Goal: Book appointment/travel/reservation

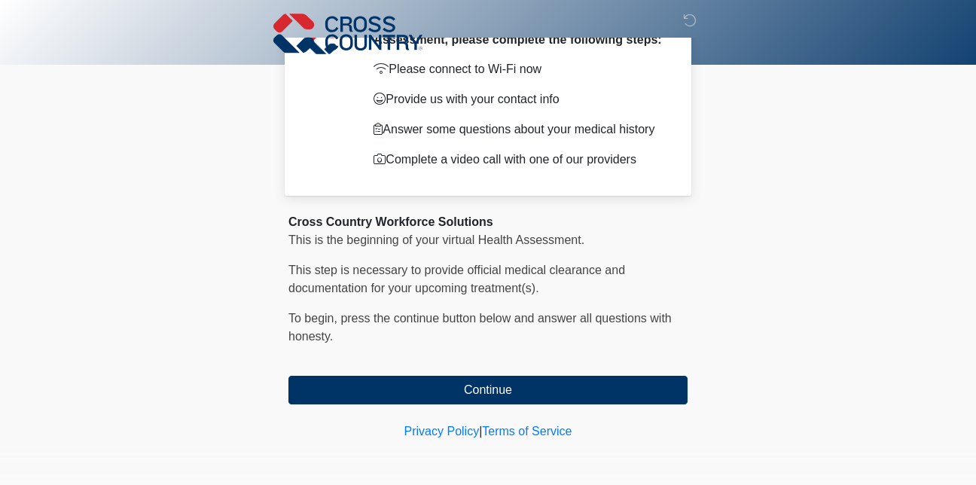
scroll to position [86, 0]
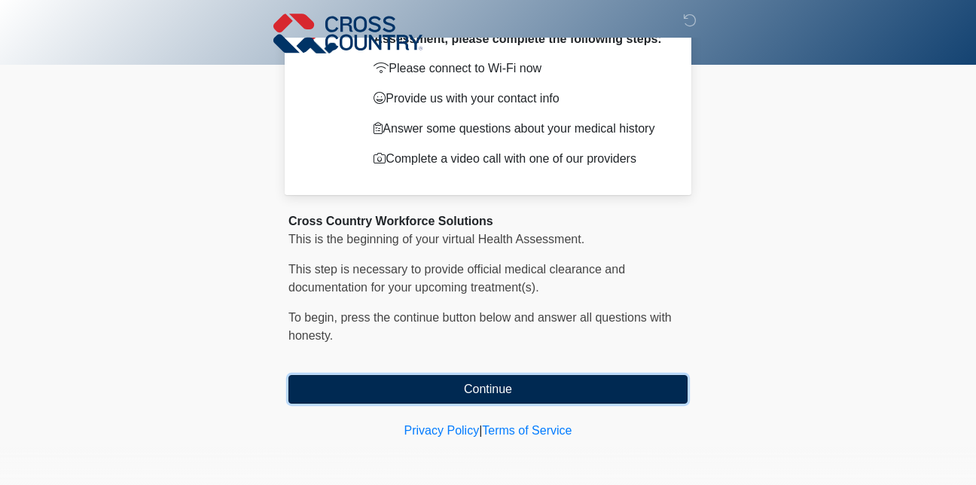
click at [488, 392] on button "Continue" at bounding box center [487, 389] width 399 height 29
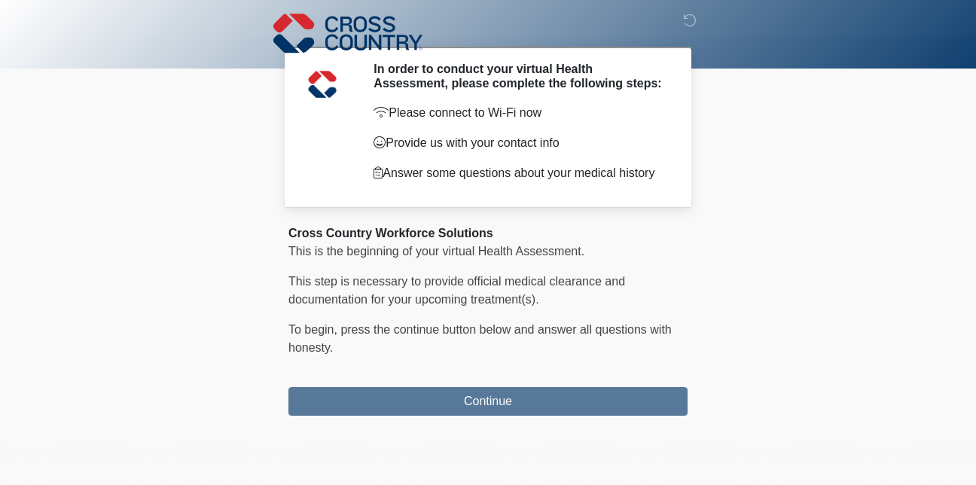
scroll to position [0, 0]
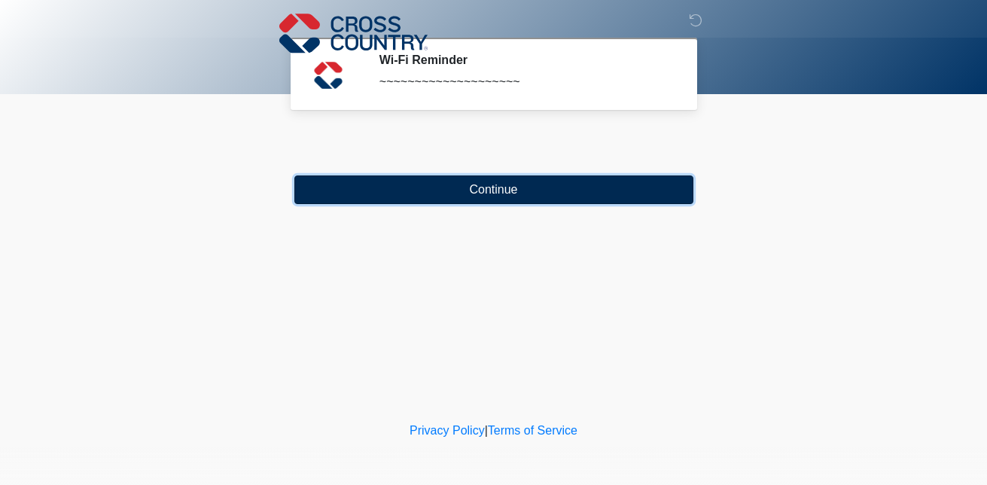
click at [481, 186] on button "Continue" at bounding box center [493, 189] width 399 height 29
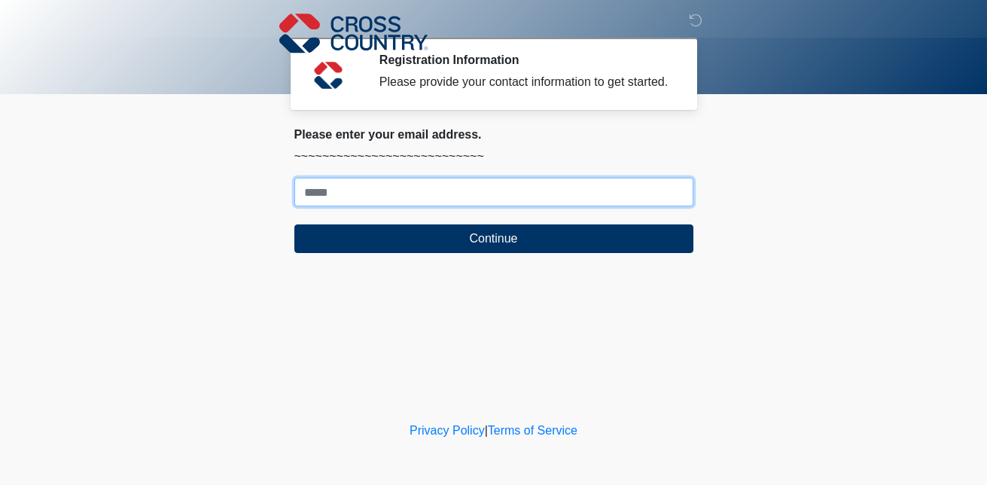
click at [481, 186] on input "Where should we email your response?" at bounding box center [493, 192] width 399 height 29
type input "**********"
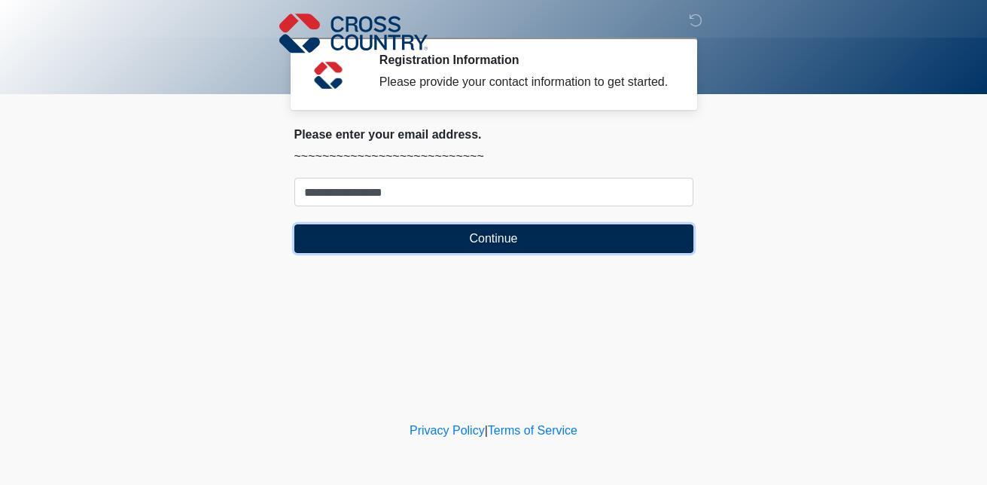
click at [436, 245] on button "Continue" at bounding box center [493, 238] width 399 height 29
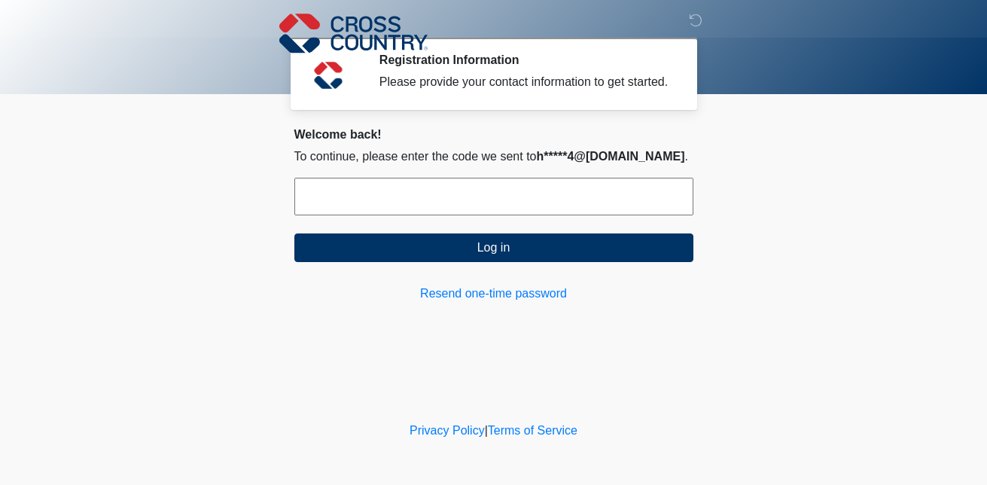
click at [354, 181] on input "text" at bounding box center [493, 197] width 399 height 38
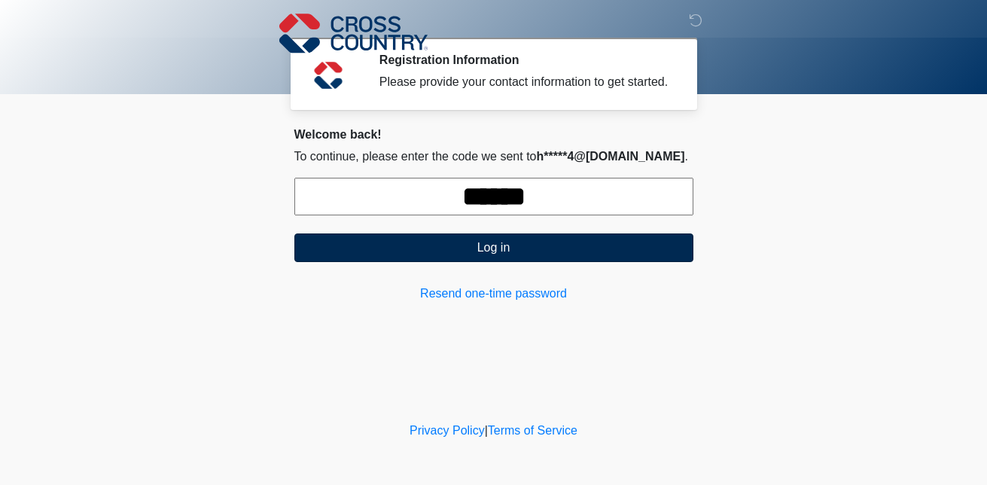
type input "******"
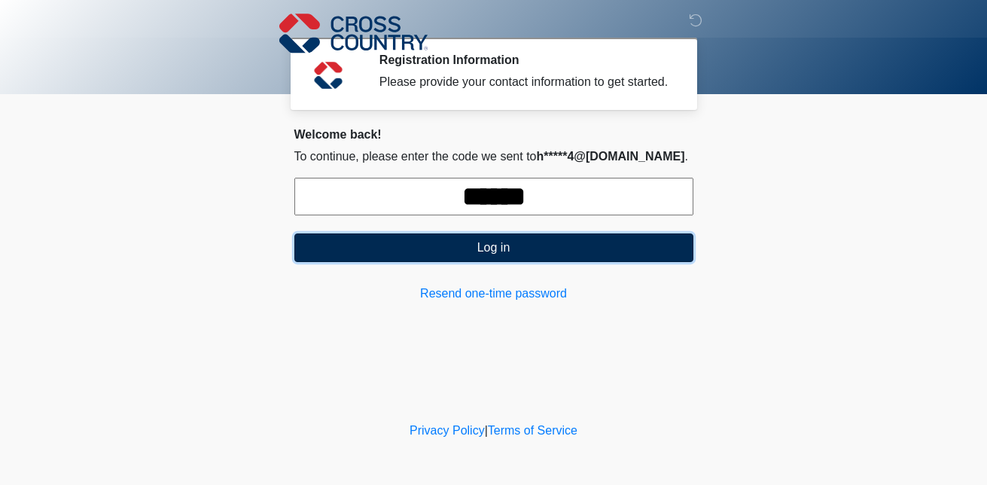
click at [446, 250] on button "Log in" at bounding box center [493, 247] width 399 height 29
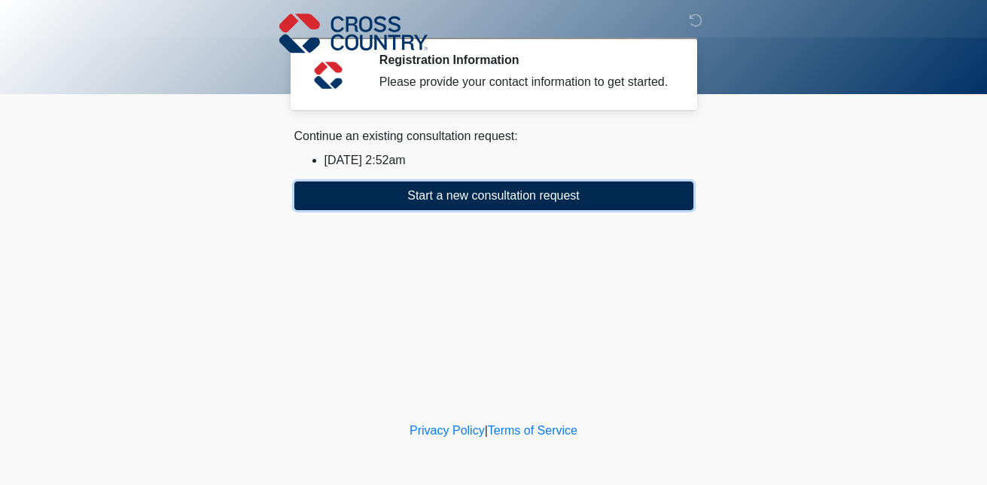
click at [454, 184] on button "Start a new consultation request" at bounding box center [493, 195] width 399 height 29
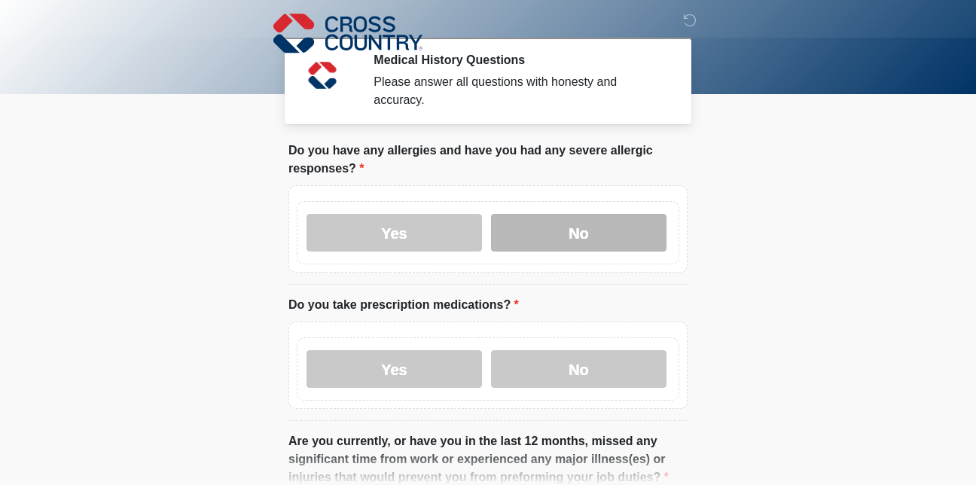
click at [628, 235] on label "No" at bounding box center [578, 233] width 175 height 38
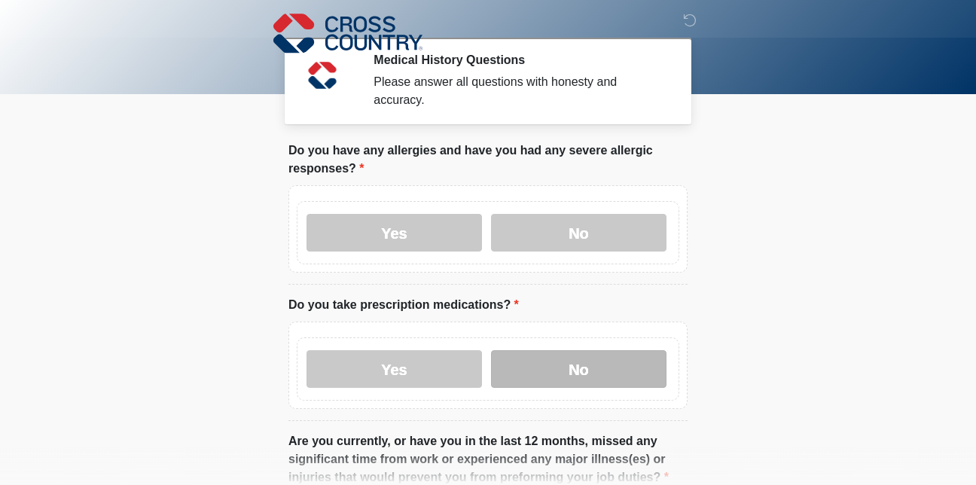
click at [556, 350] on label "No" at bounding box center [578, 369] width 175 height 38
click at [905, 284] on body "‎ ‎ ‎ Medical History Questions Please answer all questions with honesty and ac…" at bounding box center [488, 242] width 976 height 485
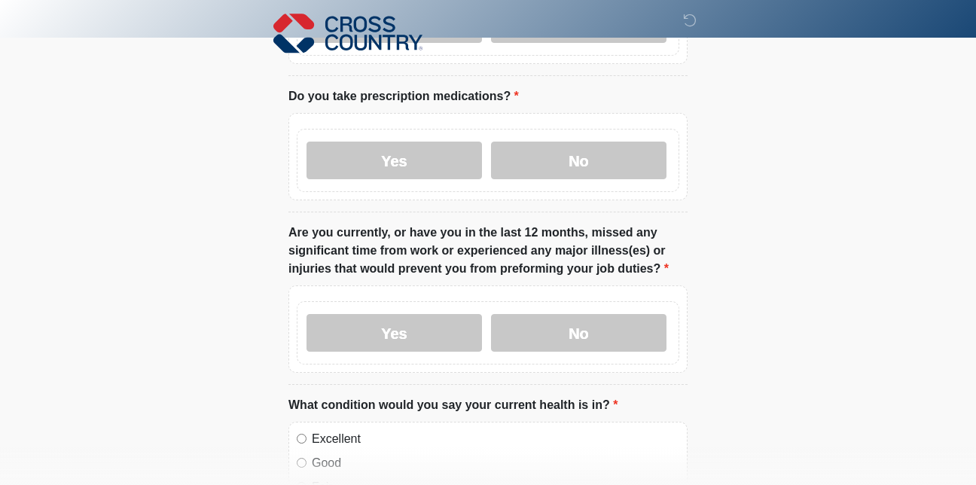
scroll to position [211, 0]
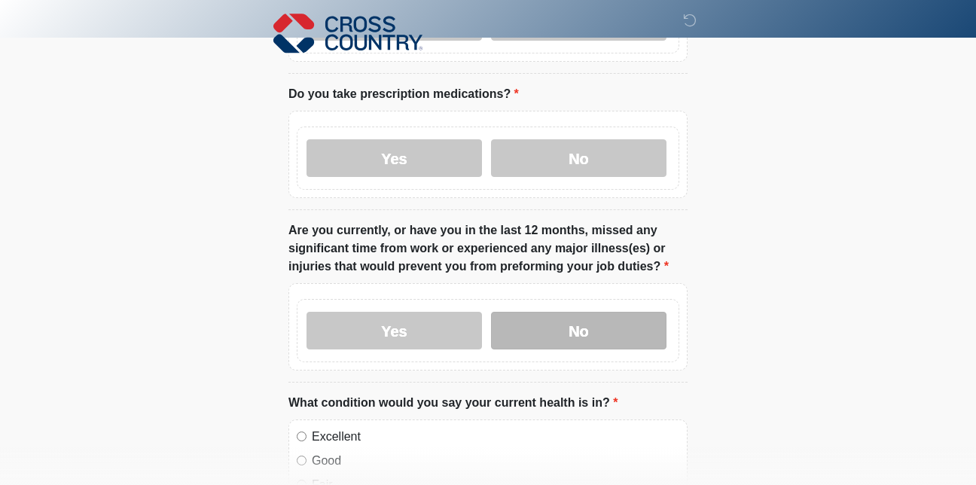
click at [633, 328] on label "No" at bounding box center [578, 331] width 175 height 38
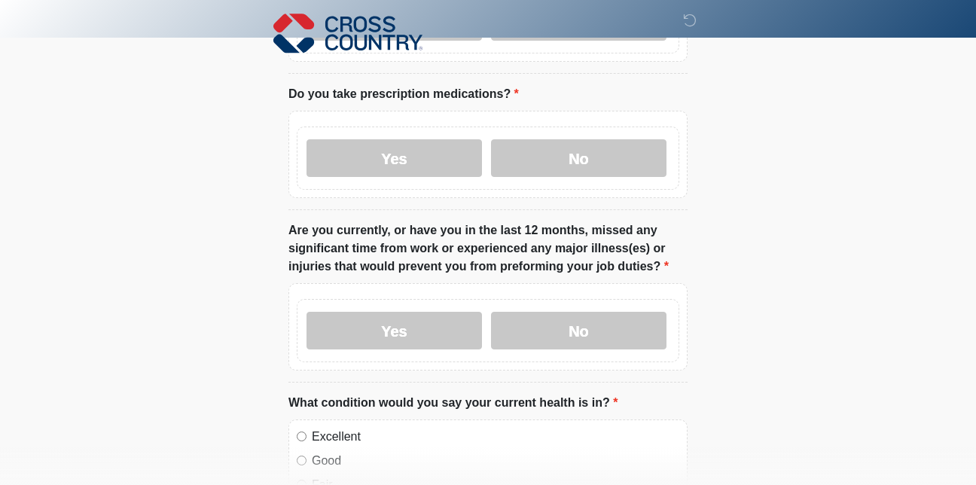
click at [933, 274] on html "‎ ‎ ‎ Medical History Questions Please answer all questions with honesty and ac…" at bounding box center [488, 31] width 976 height 485
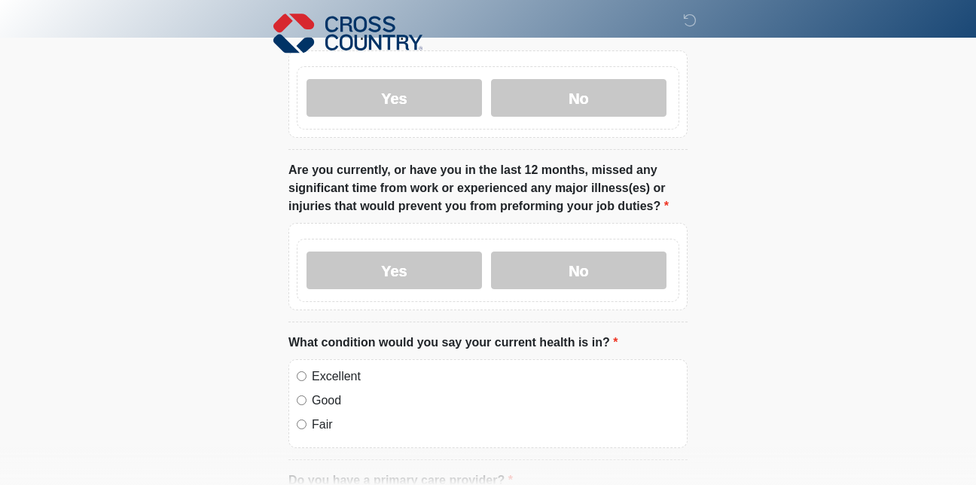
scroll to position [301, 0]
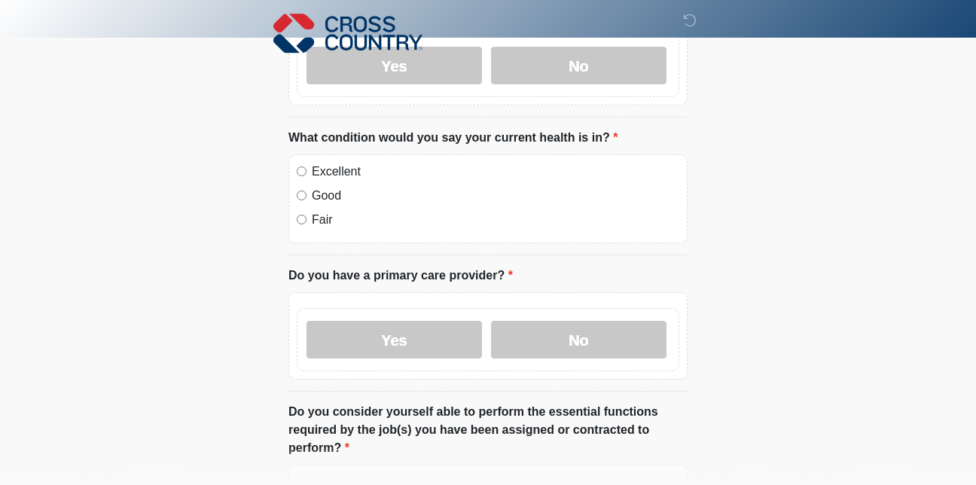
scroll to position [482, 0]
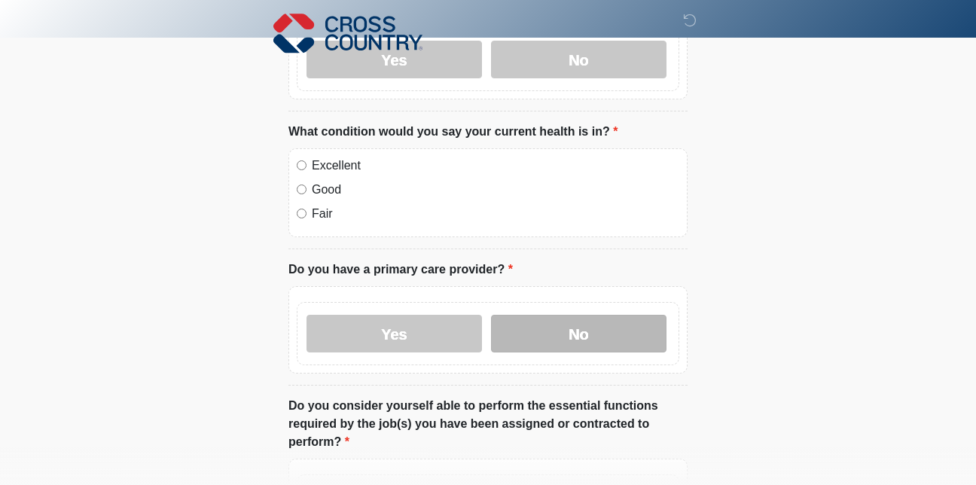
click at [601, 327] on label "No" at bounding box center [578, 334] width 175 height 38
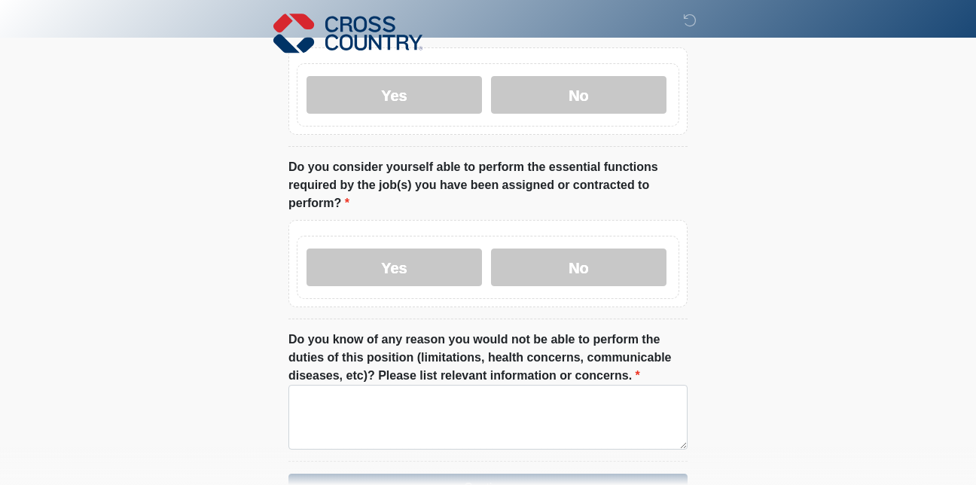
scroll to position [723, 0]
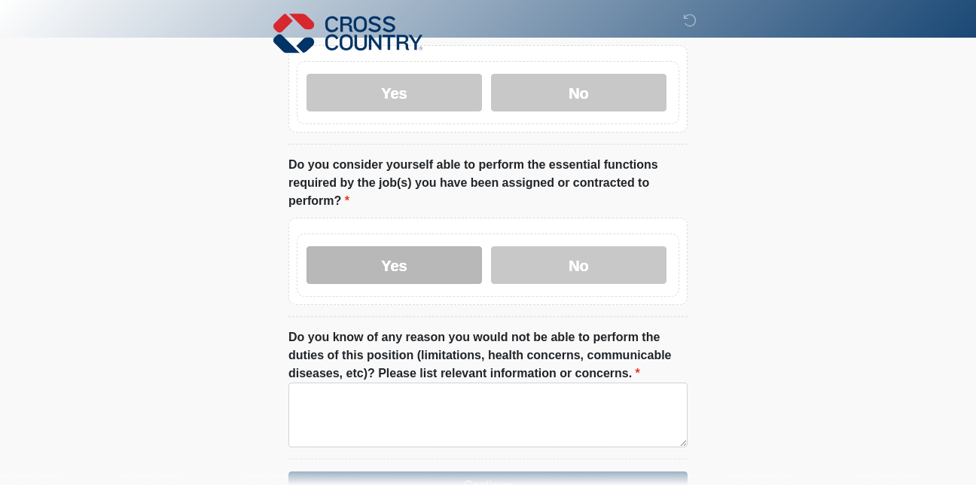
click at [443, 246] on label "Yes" at bounding box center [393, 265] width 175 height 38
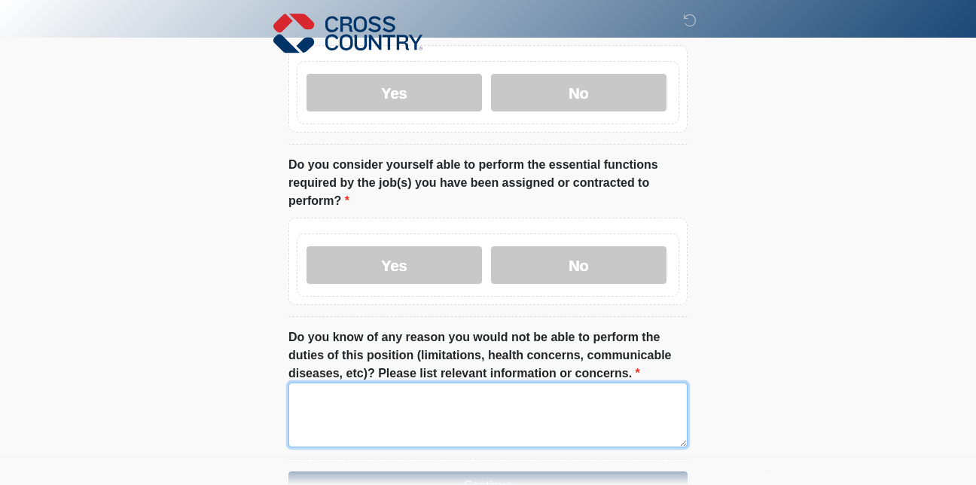
click at [530, 409] on textarea "Do you know of any reason you would not be able to perform the duties of this p…" at bounding box center [487, 414] width 399 height 65
type textarea "**"
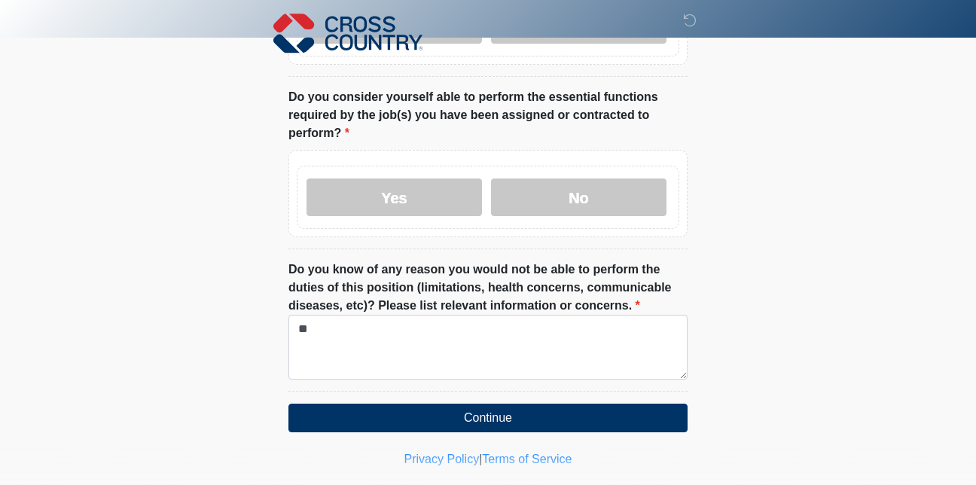
scroll to position [805, 0]
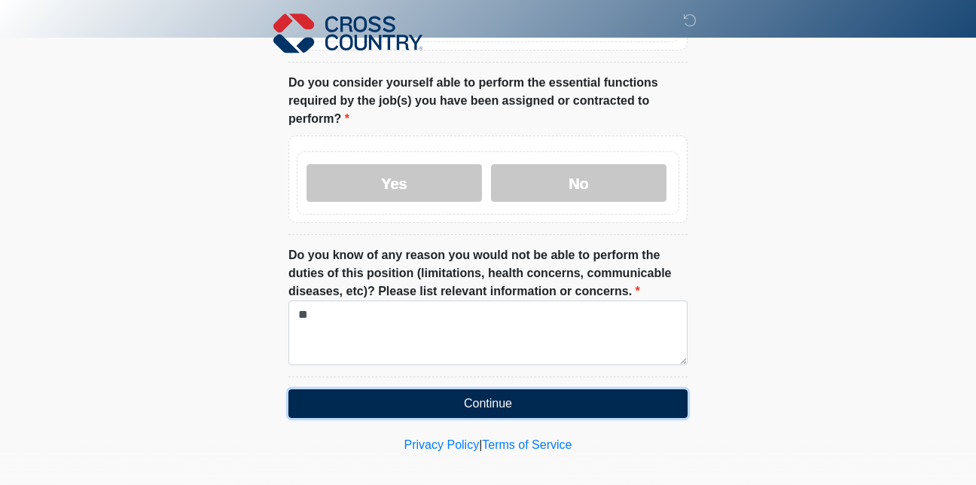
click at [669, 400] on button "Continue" at bounding box center [487, 403] width 399 height 29
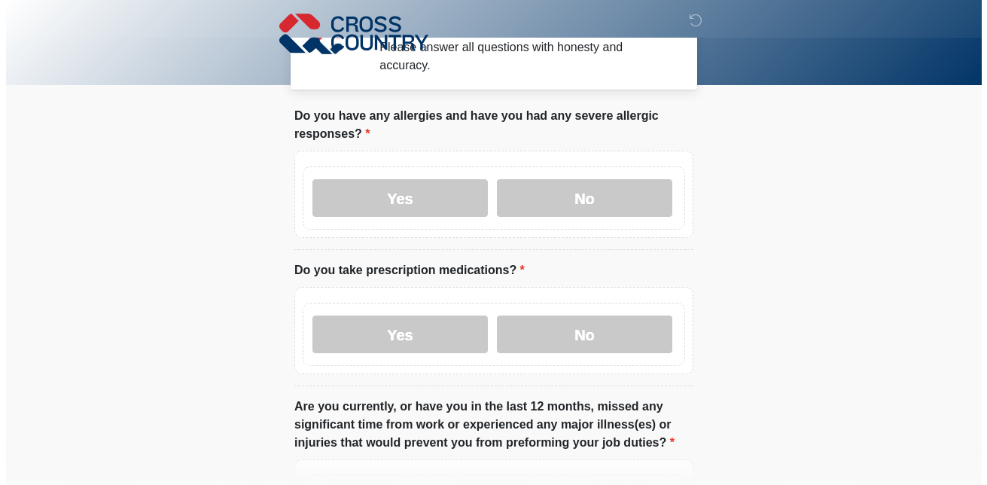
scroll to position [0, 0]
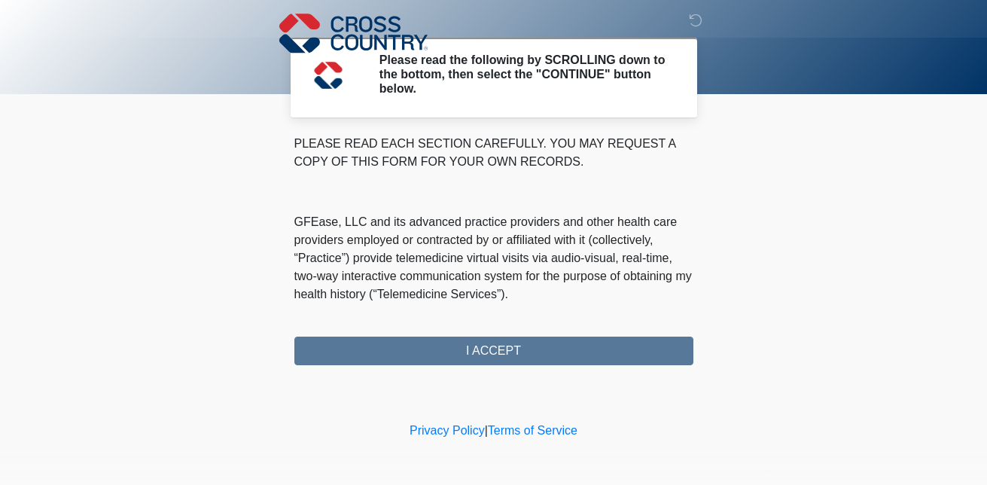
click at [510, 347] on div "PLEASE READ EACH SECTION CAREFULLY. YOU MAY REQUEST A COPY OF THIS FORM FOR YOU…" at bounding box center [493, 250] width 399 height 230
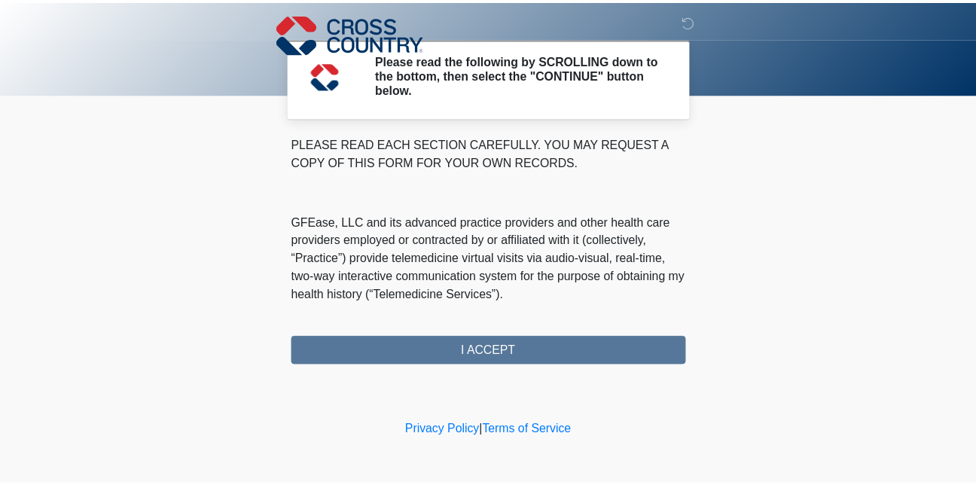
scroll to position [1021, 0]
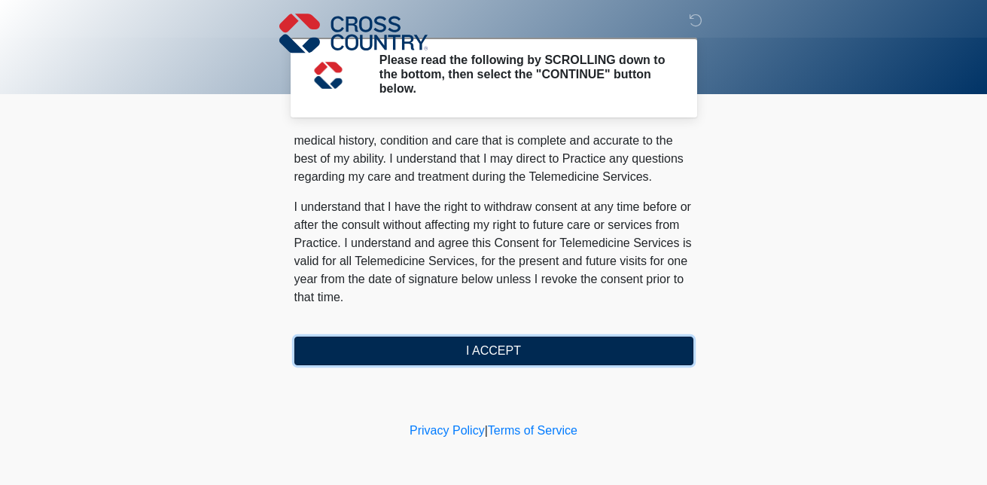
click at [638, 357] on button "I ACCEPT" at bounding box center [493, 350] width 399 height 29
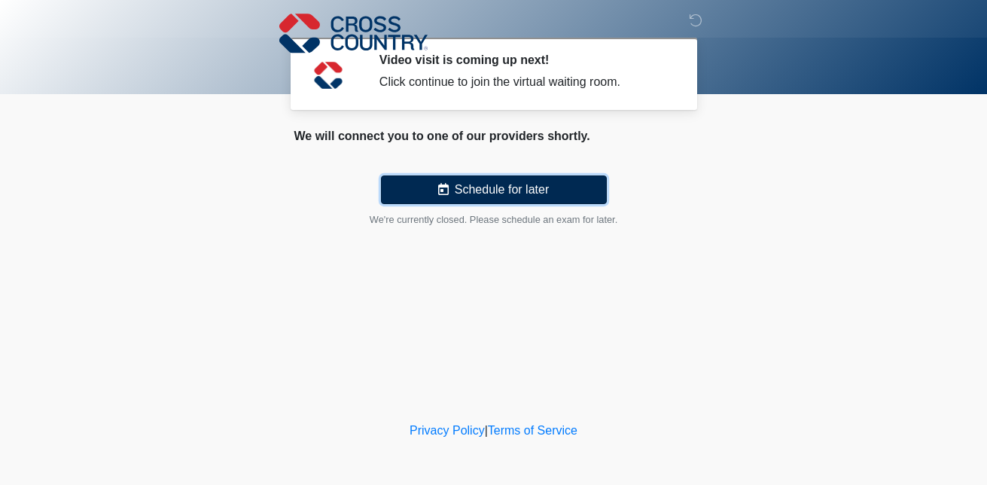
click at [513, 190] on button "Schedule for later" at bounding box center [494, 189] width 226 height 29
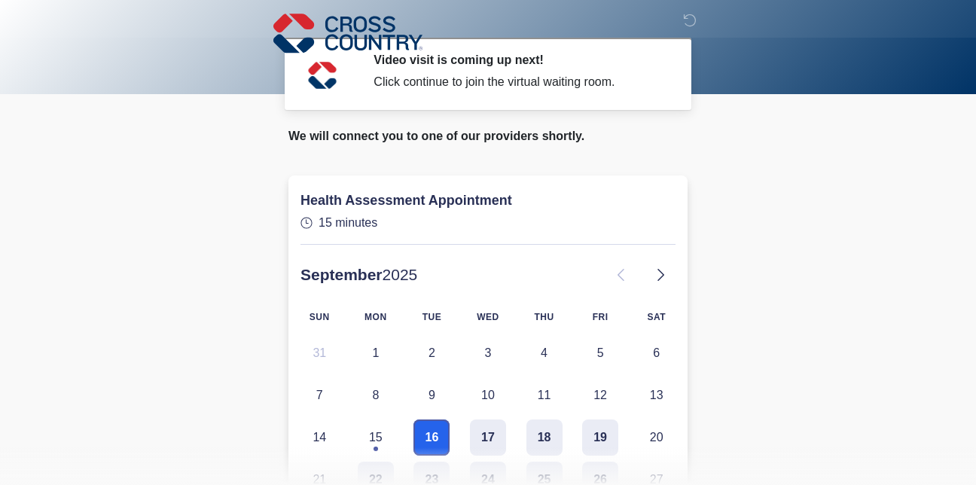
click at [434, 438] on button "16" at bounding box center [431, 437] width 36 height 36
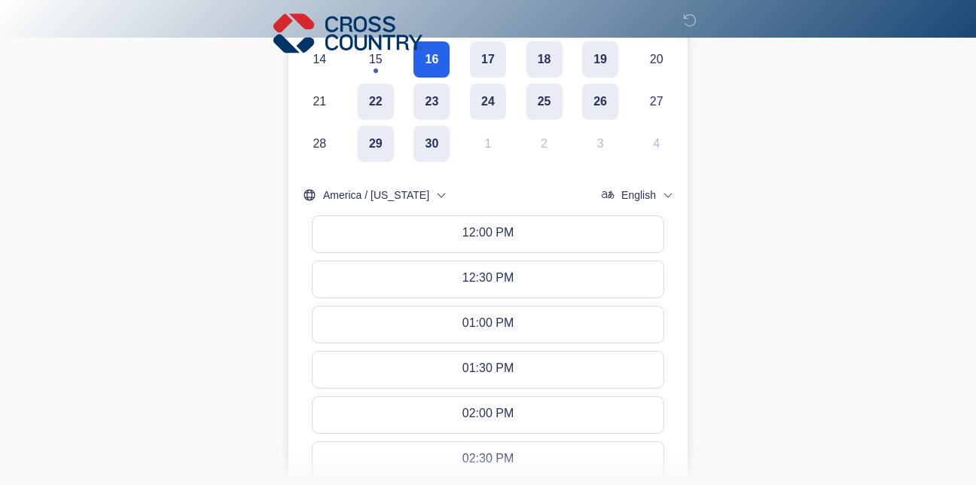
scroll to position [501, 0]
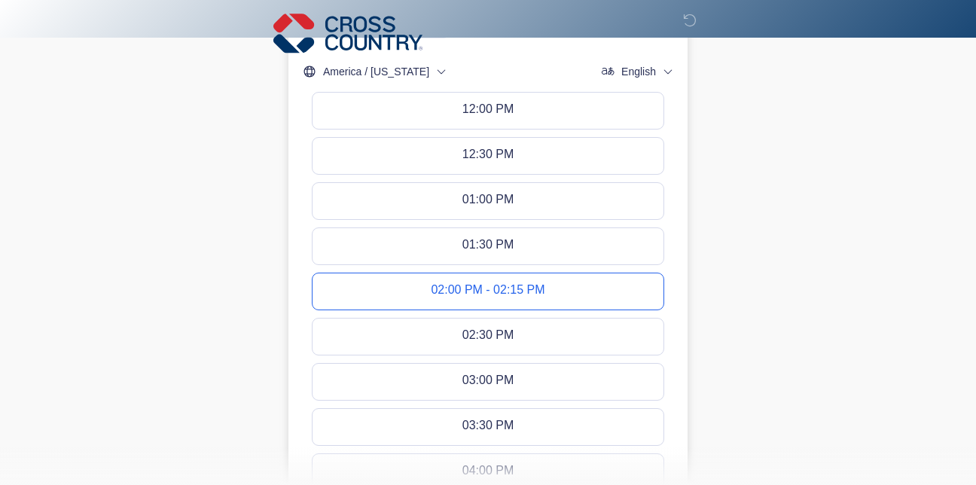
click at [583, 293] on button "02:00 PM - 02:15 PM" at bounding box center [487, 291] width 351 height 36
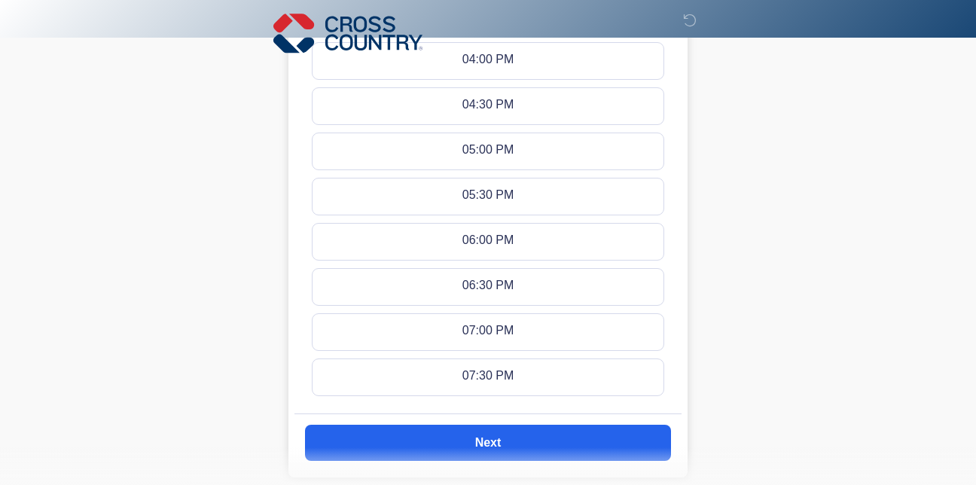
scroll to position [922, 0]
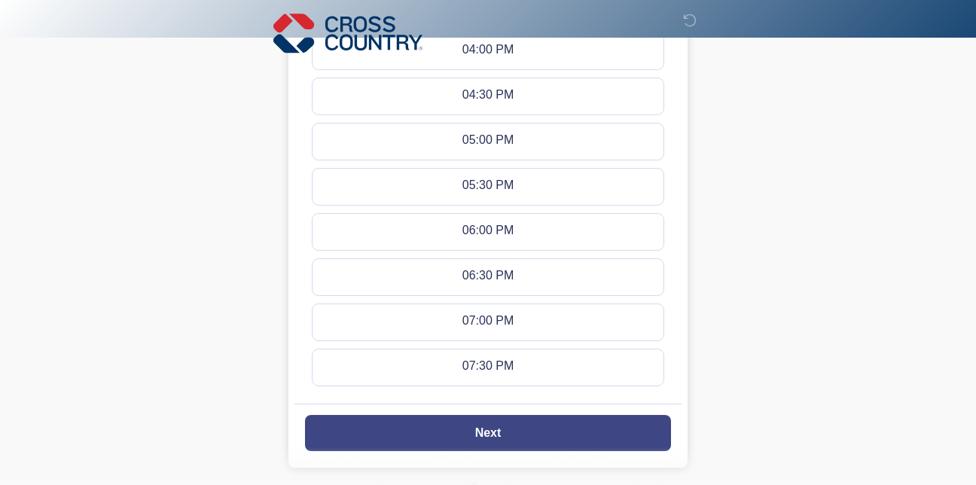
click at [654, 421] on button "Next" at bounding box center [488, 433] width 366 height 36
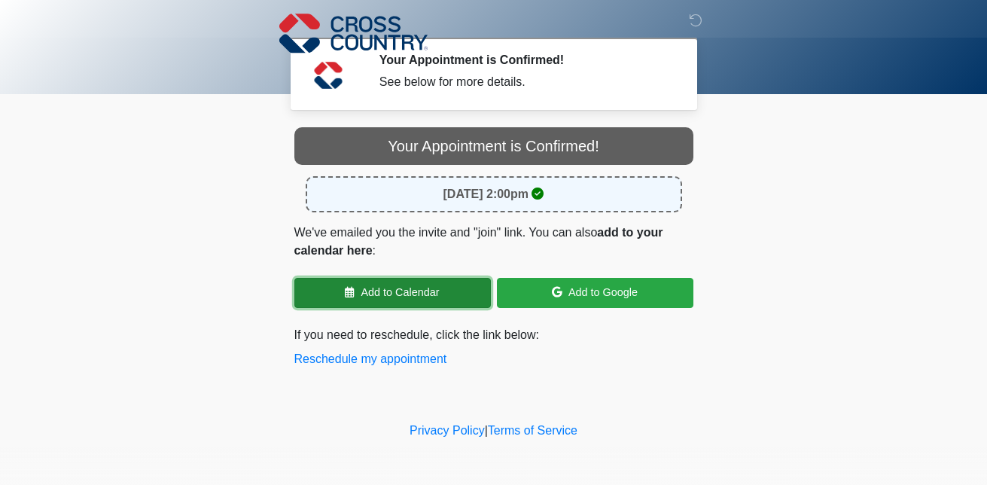
click at [478, 282] on link "Add to Calendar" at bounding box center [392, 293] width 196 height 30
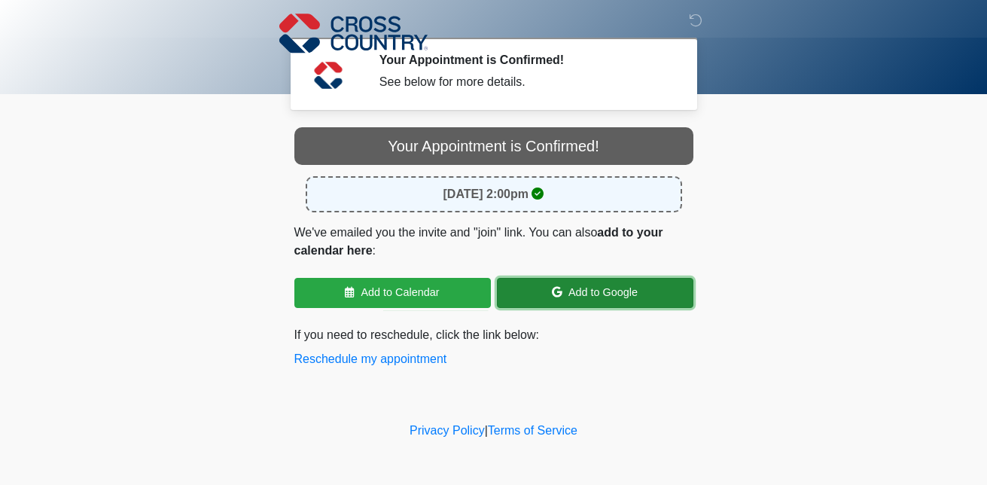
click at [642, 306] on link "Add to Google" at bounding box center [595, 293] width 196 height 30
